Goal: Understand process/instructions: Learn how to perform a task or action

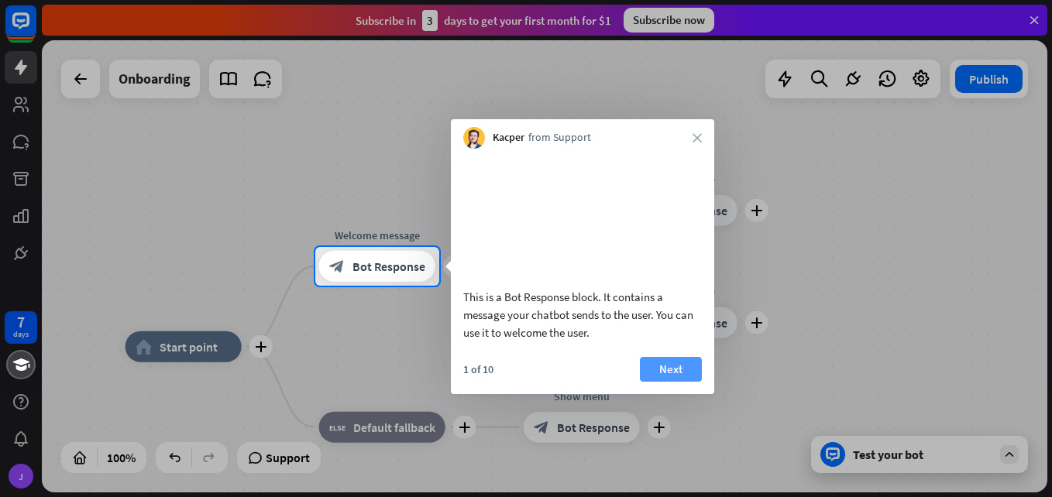
click at [667, 380] on button "Next" at bounding box center [671, 369] width 62 height 25
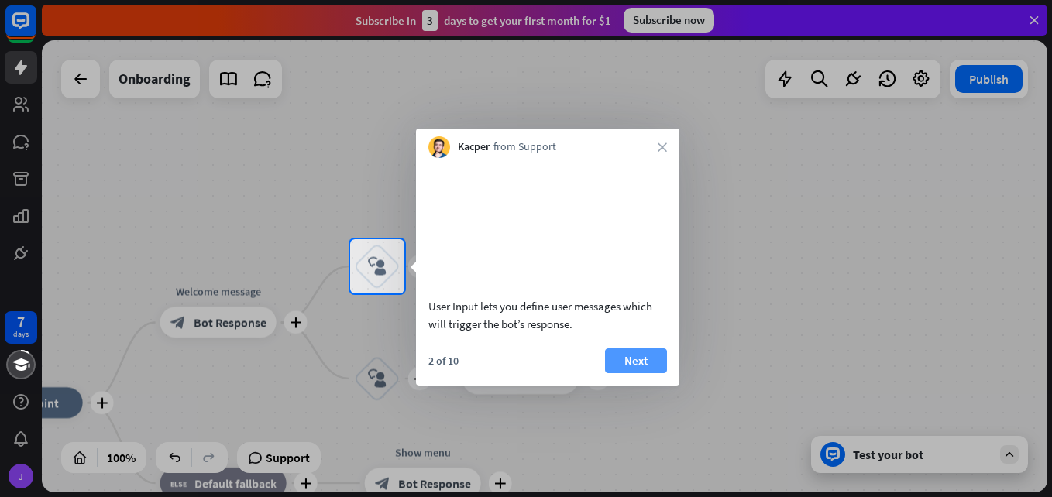
click at [636, 373] on button "Next" at bounding box center [636, 361] width 62 height 25
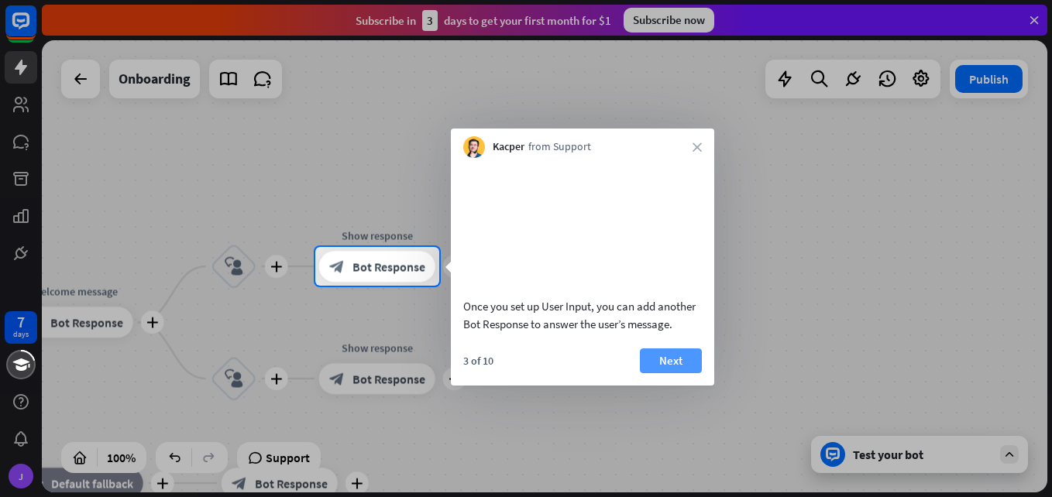
click at [664, 373] on button "Next" at bounding box center [671, 361] width 62 height 25
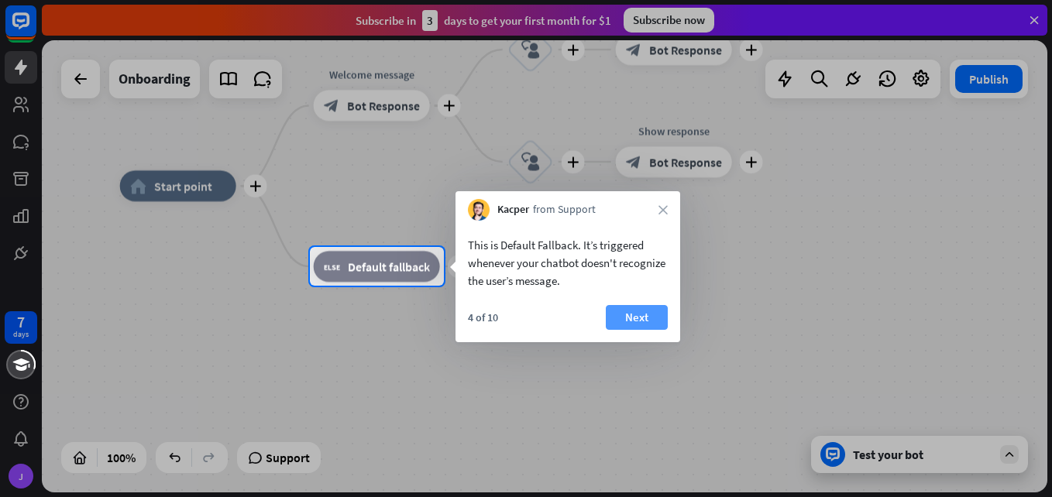
click at [640, 319] on button "Next" at bounding box center [637, 317] width 62 height 25
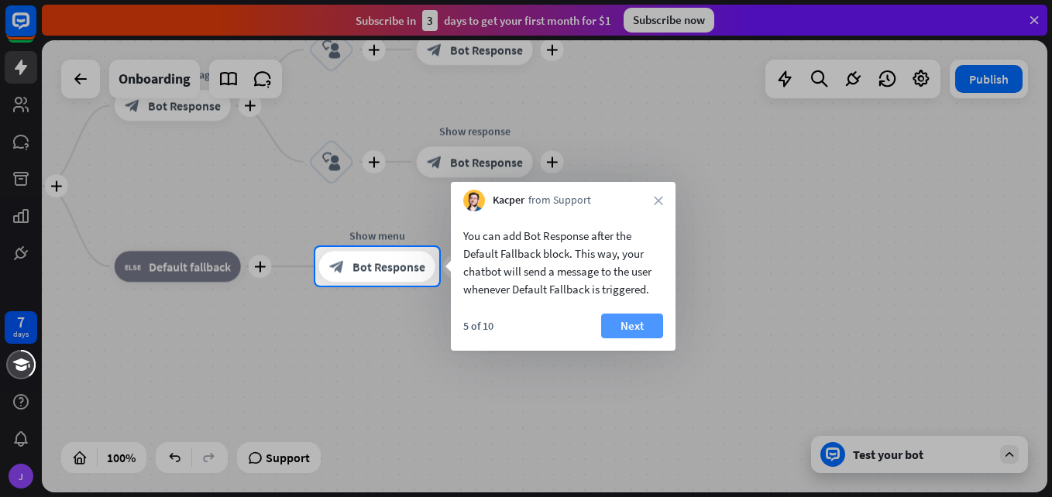
click at [632, 327] on button "Next" at bounding box center [632, 326] width 62 height 25
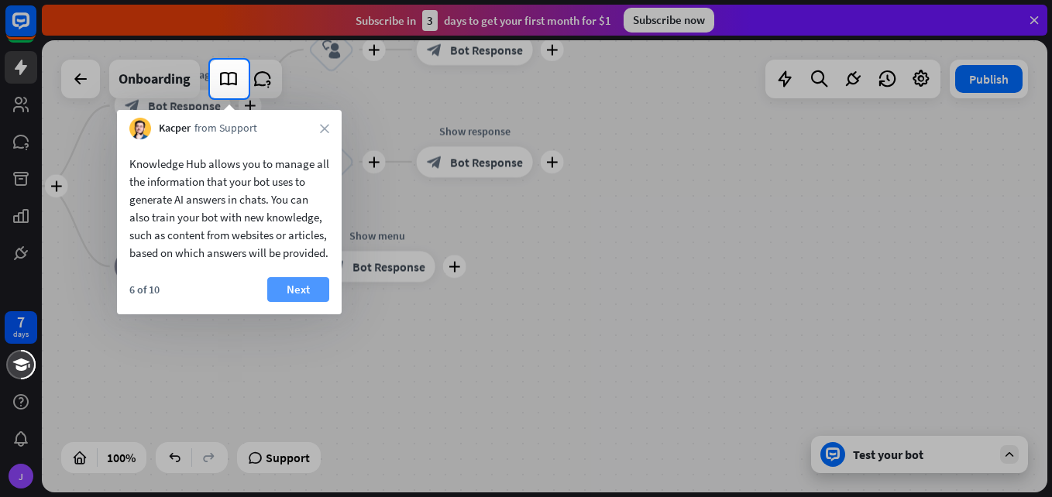
click at [311, 302] on button "Next" at bounding box center [298, 289] width 62 height 25
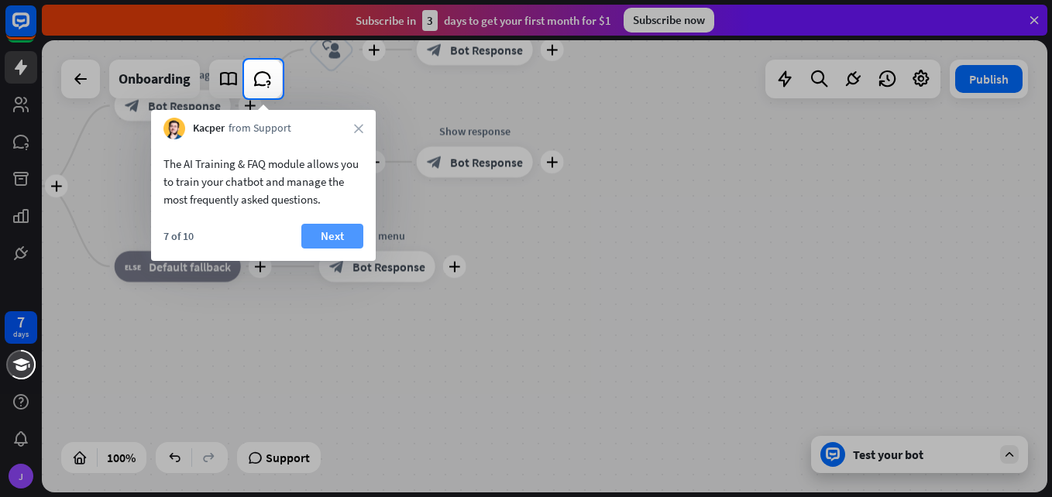
click at [335, 239] on button "Next" at bounding box center [332, 236] width 62 height 25
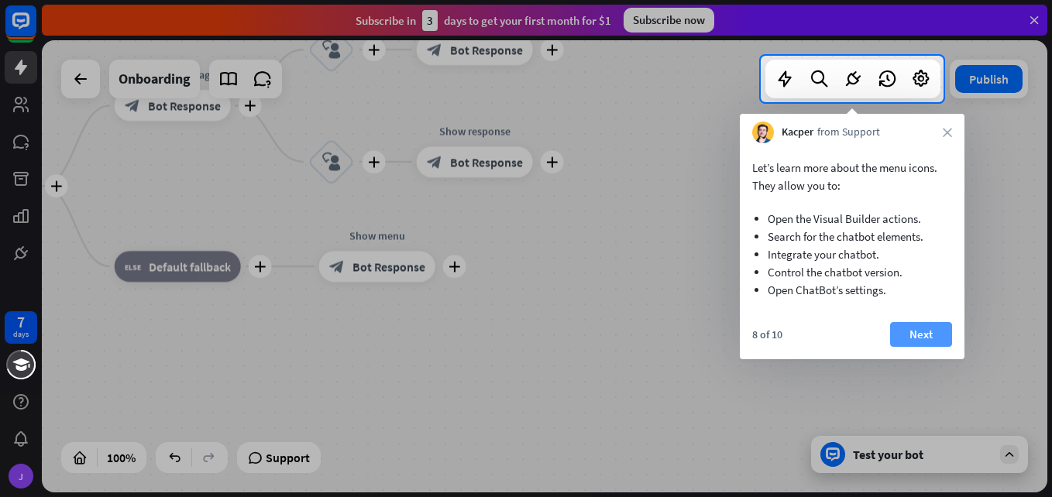
click at [931, 335] on button "Next" at bounding box center [921, 334] width 62 height 25
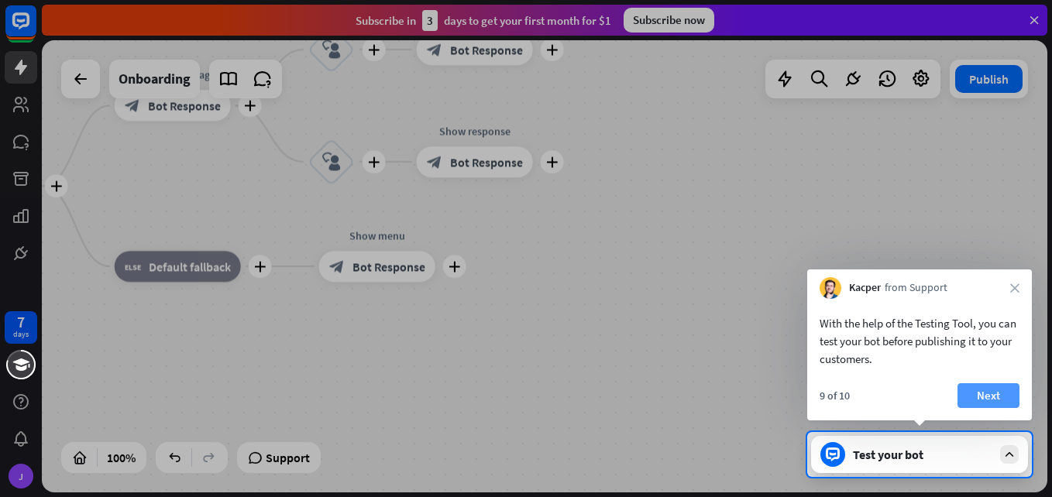
click at [989, 387] on button "Next" at bounding box center [988, 395] width 62 height 25
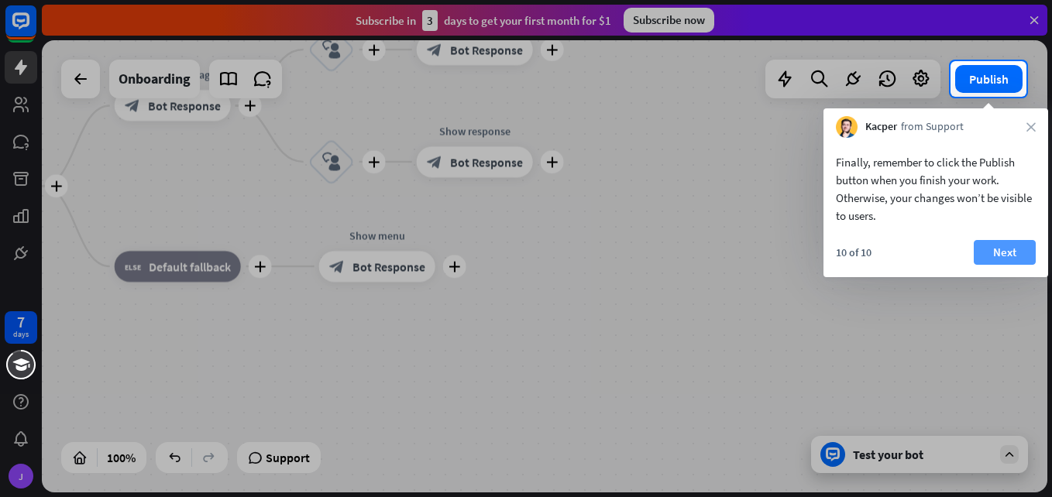
click at [1005, 253] on button "Next" at bounding box center [1005, 252] width 62 height 25
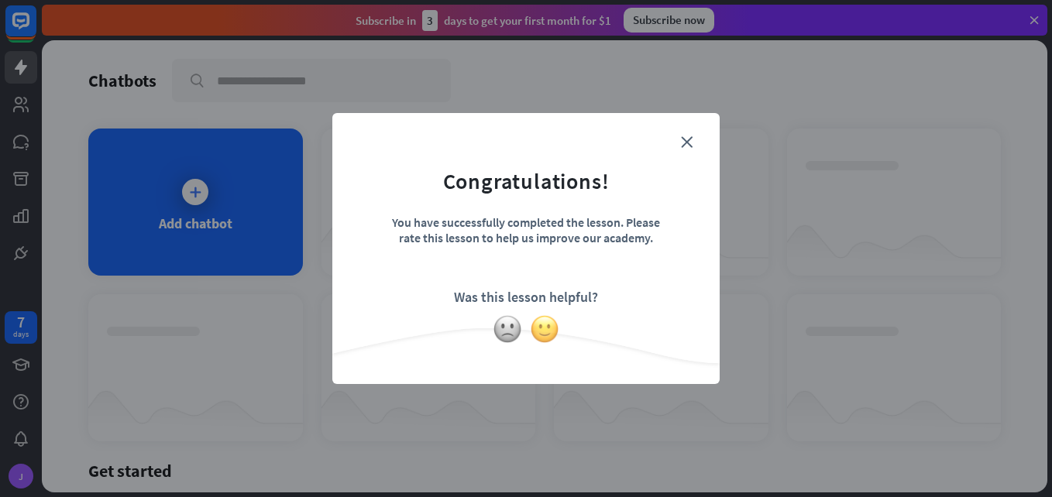
click at [548, 331] on img at bounding box center [544, 328] width 29 height 29
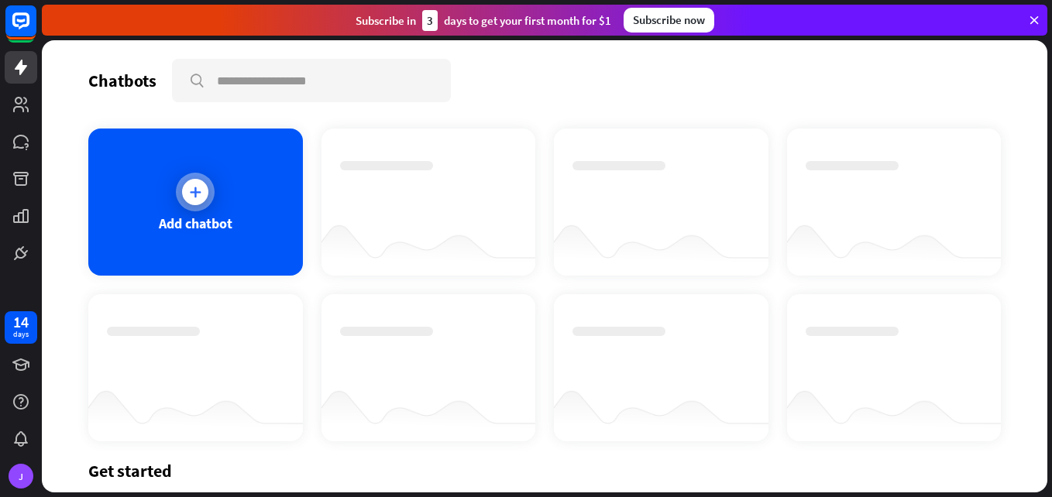
click at [198, 200] on div at bounding box center [195, 192] width 26 height 26
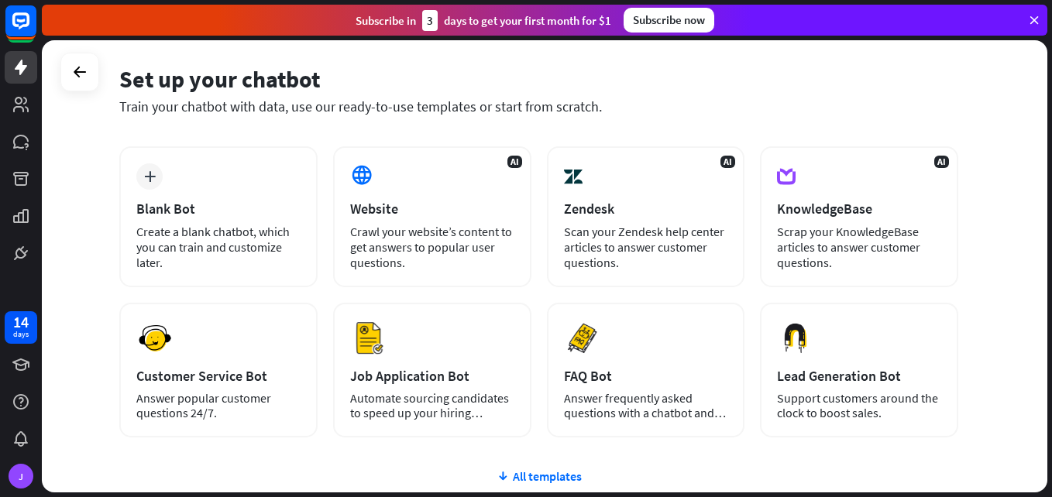
scroll to position [13, 0]
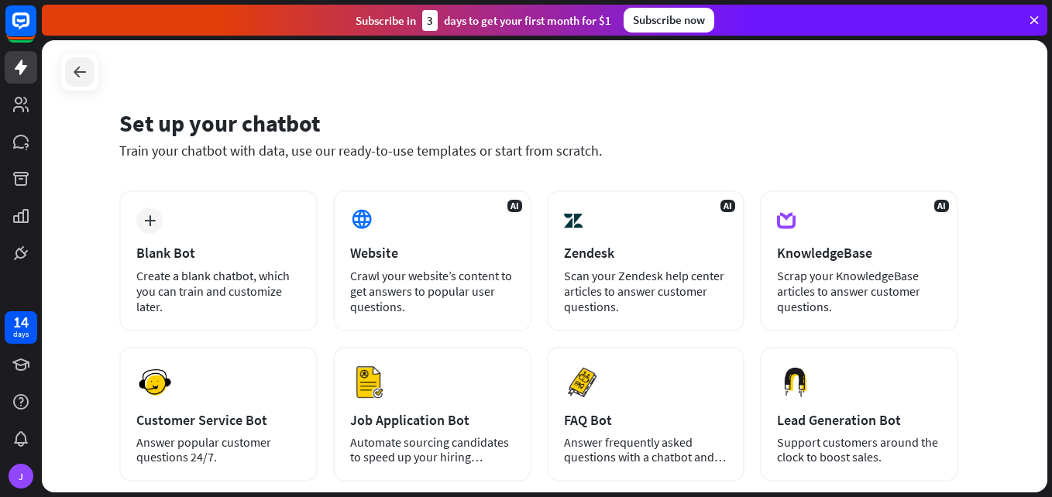
click at [82, 72] on icon at bounding box center [79, 72] width 19 height 19
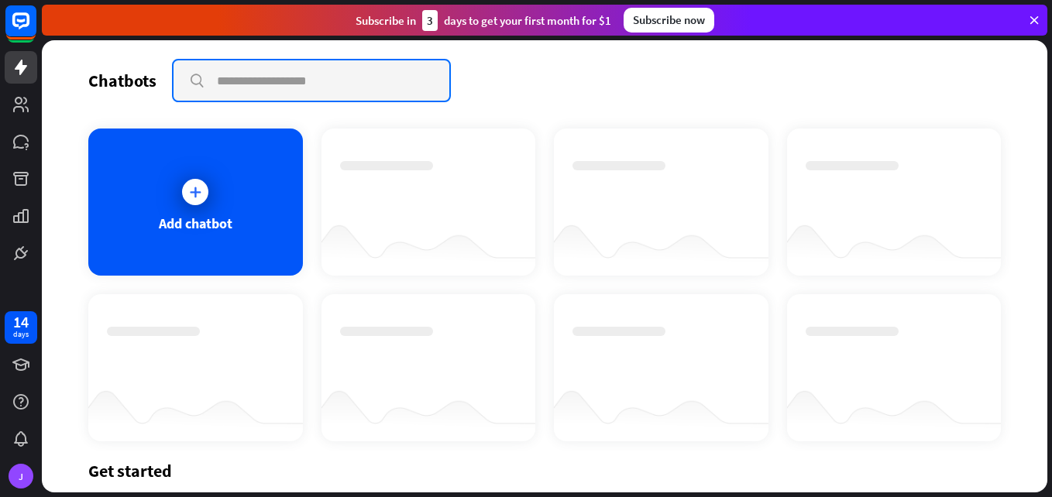
click at [382, 88] on input "text" at bounding box center [312, 80] width 276 height 40
click at [335, 88] on input "text" at bounding box center [312, 80] width 276 height 40
type input "*"
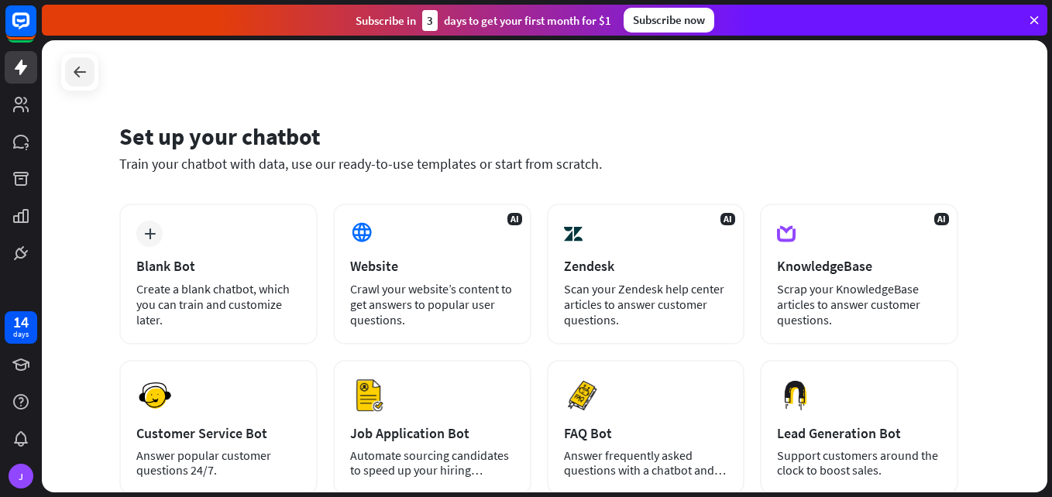
click at [77, 75] on icon at bounding box center [79, 72] width 19 height 19
